Goal: Find specific page/section: Find specific page/section

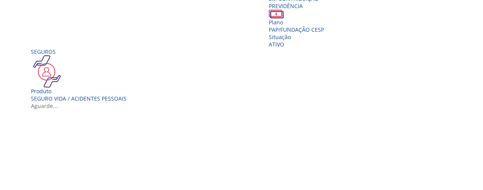
scroll to position [232, 0]
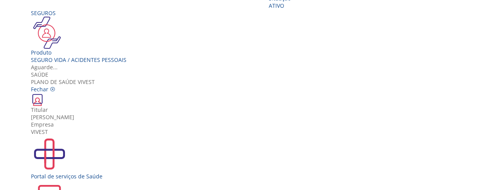
scroll to position [14, 0]
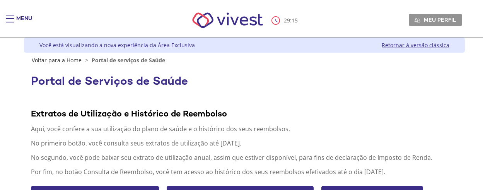
scroll to position [253, 0]
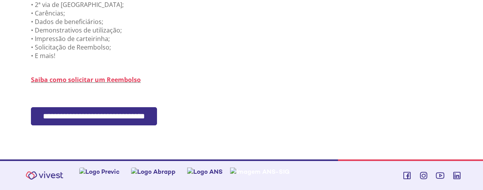
click at [127, 117] on input "**********" at bounding box center [94, 116] width 126 height 18
